Goal: Navigation & Orientation: Go to known website

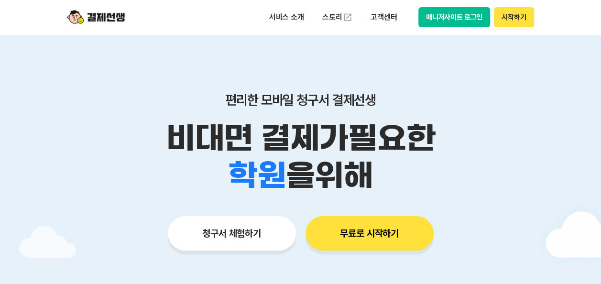
click at [455, 23] on button "매니저사이트 로그인" at bounding box center [455, 17] width 72 height 20
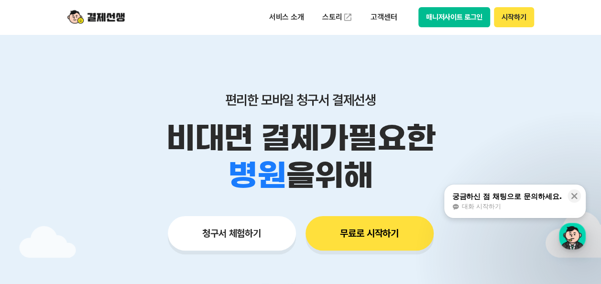
click at [567, 119] on div at bounding box center [300, 286] width 601 height 505
click at [462, 17] on button "매니저사이트 로그인" at bounding box center [455, 17] width 72 height 20
click at [438, 17] on button "매니저사이트 로그인" at bounding box center [455, 17] width 72 height 20
